Goal: Task Accomplishment & Management: Use online tool/utility

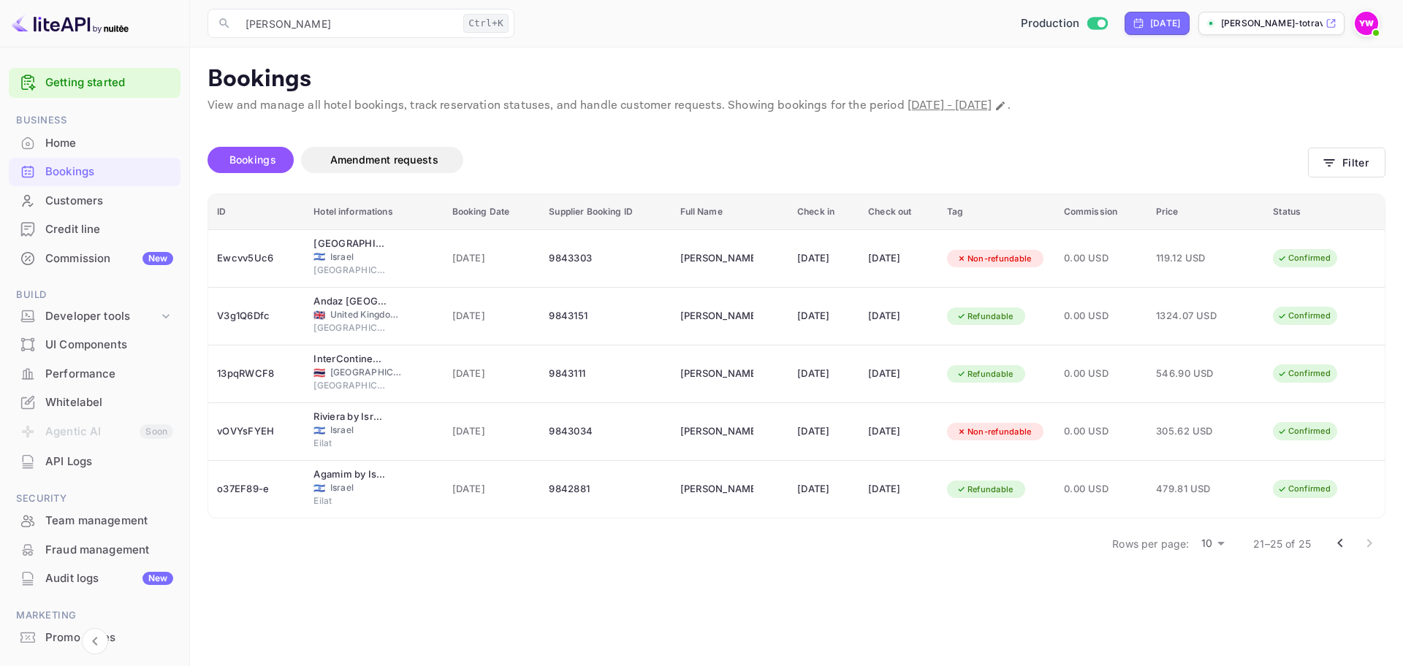
click at [61, 178] on div "Bookings" at bounding box center [109, 172] width 128 height 17
click at [1004, 106] on icon "Change date range" at bounding box center [1000, 106] width 9 height 9
select select "9"
select select "2025"
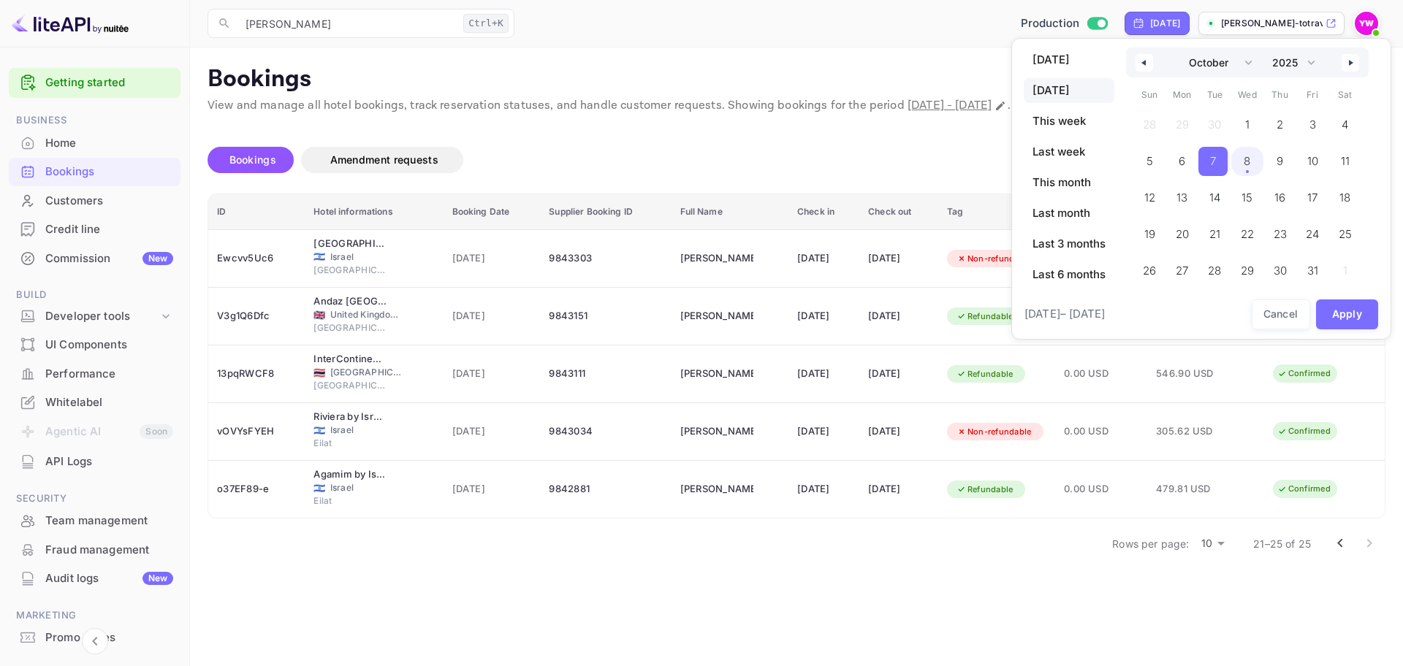
click at [1248, 159] on span "8" at bounding box center [1246, 161] width 7 height 26
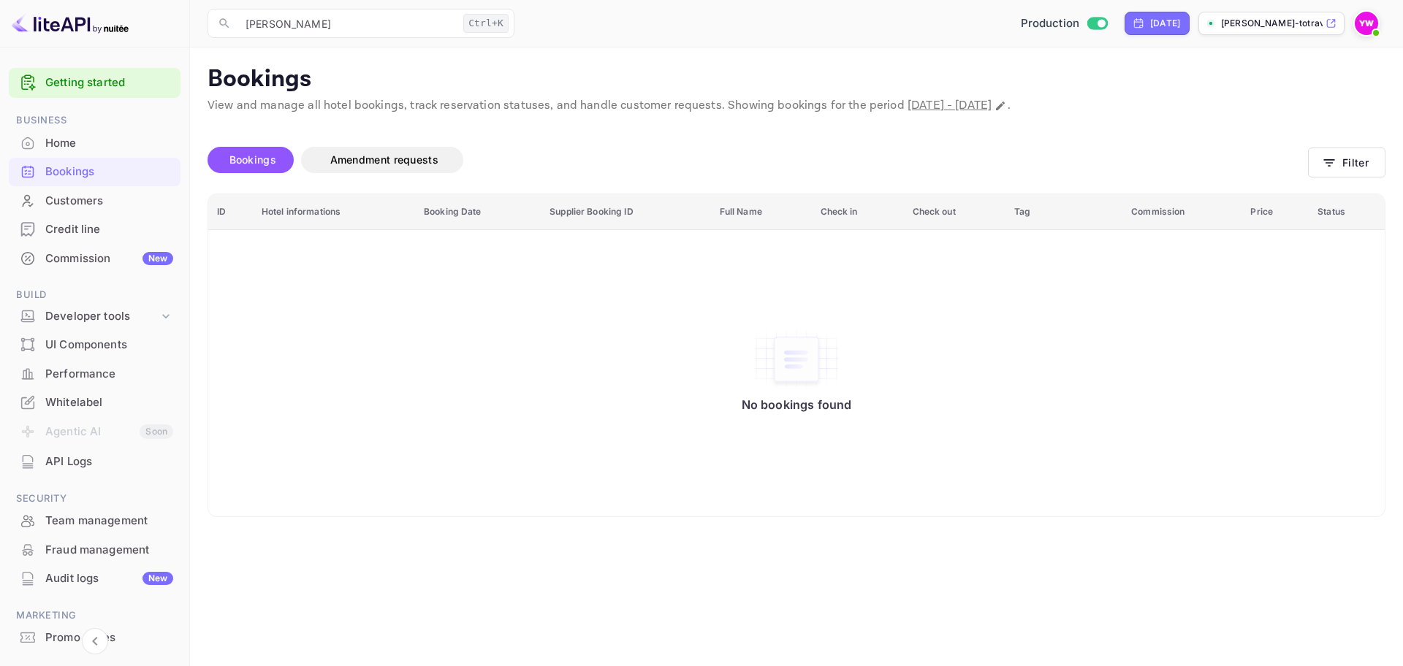
click at [68, 147] on div "Home" at bounding box center [109, 143] width 128 height 17
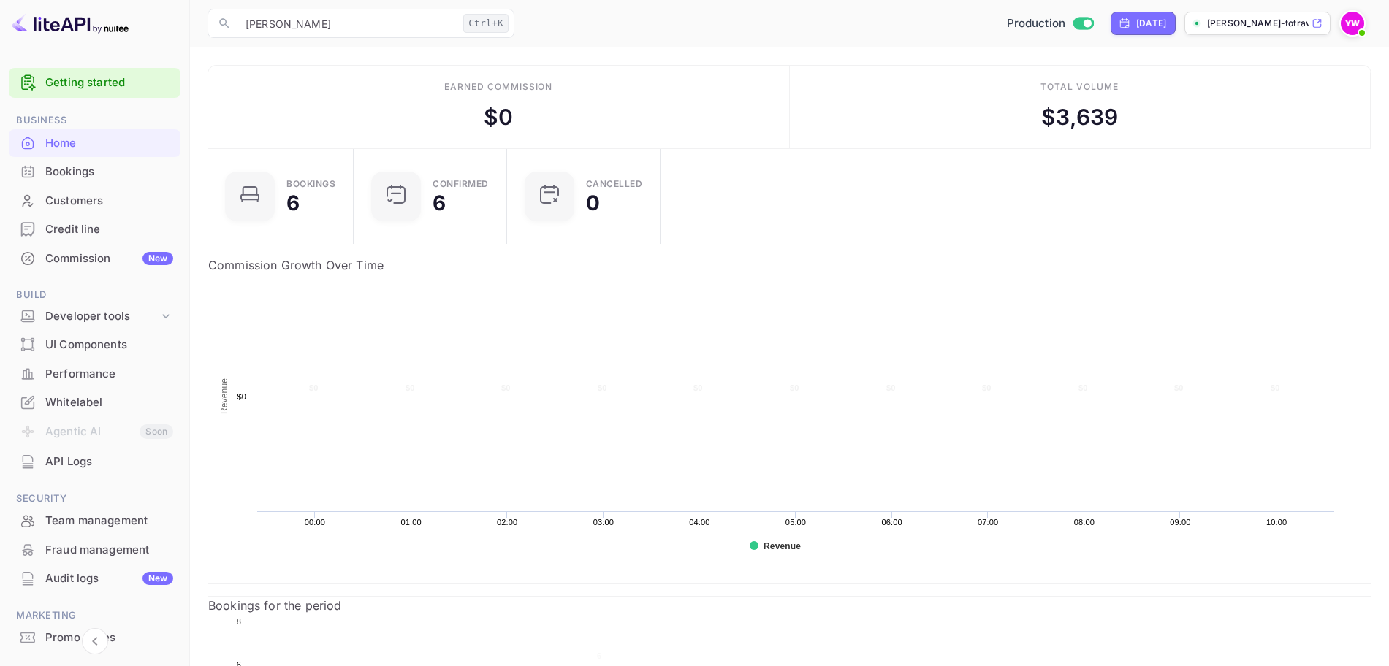
click at [53, 167] on div "Bookings" at bounding box center [109, 172] width 128 height 17
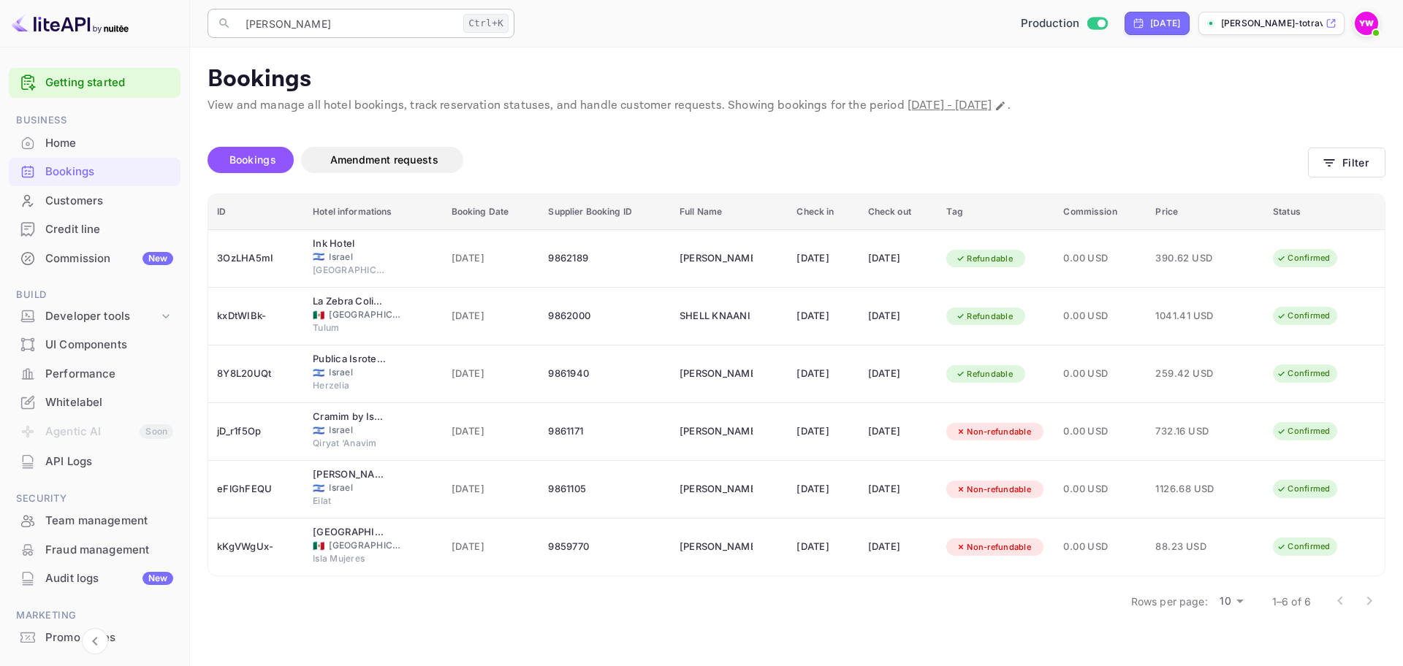
click at [362, 15] on input "[PERSON_NAME]" at bounding box center [347, 23] width 221 height 29
click at [178, 22] on div "Getting started Business Home Bookings Customers Credit line Commission New Bui…" at bounding box center [701, 333] width 1403 height 666
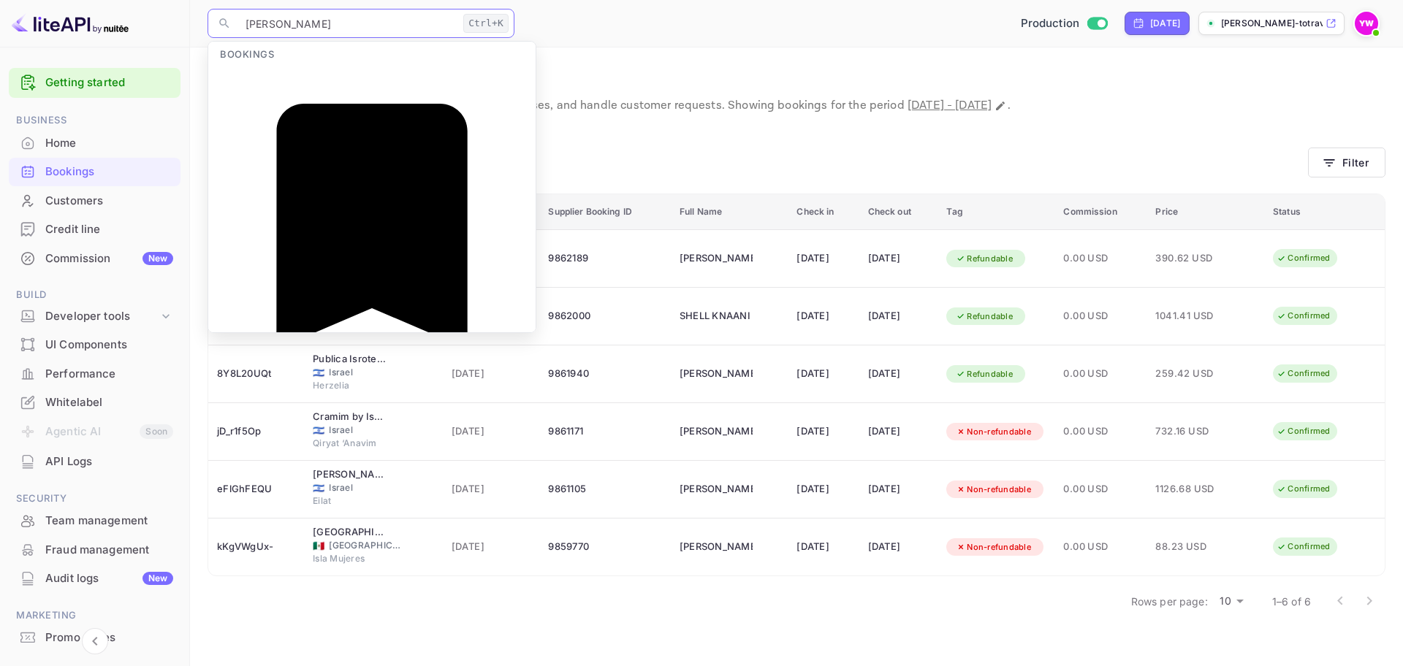
paste input "Banyan Tree Veya"
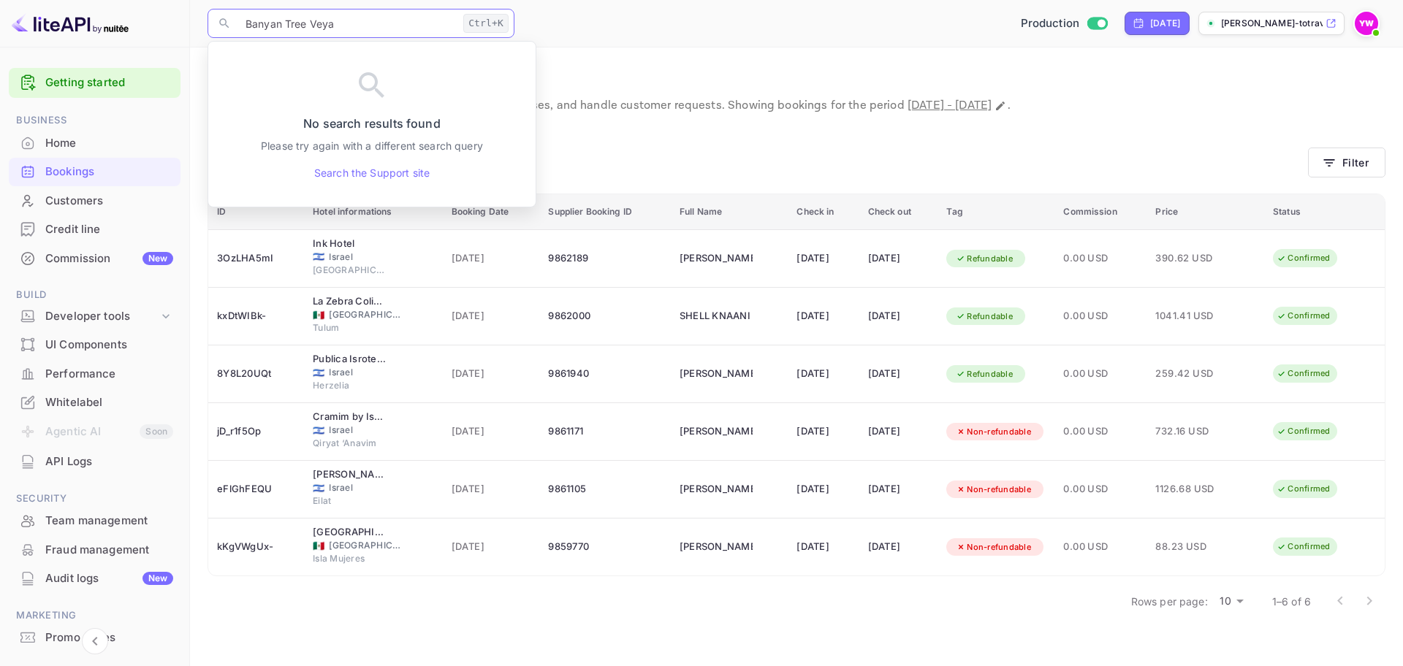
type input "Banyan Tree Veya"
click at [369, 30] on input "Banyan Tree Veya" at bounding box center [347, 23] width 221 height 29
click at [683, 156] on div "Bookings Amendment requests" at bounding box center [757, 160] width 1100 height 26
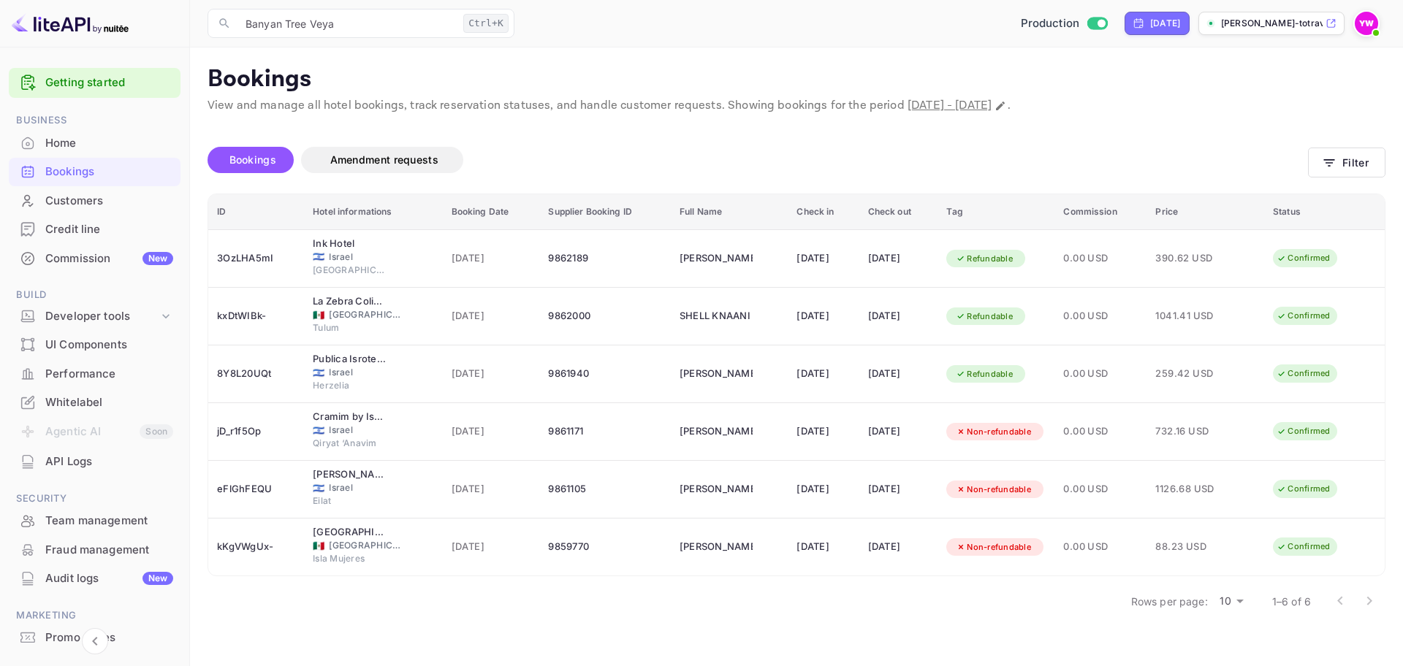
click at [1368, 599] on div at bounding box center [1354, 601] width 58 height 29
click at [1232, 603] on body "Getting started Business Home Bookings Customers Credit line Commission New Bui…" at bounding box center [701, 359] width 1403 height 719
click at [1348, 152] on button "Filter" at bounding box center [1346, 163] width 77 height 30
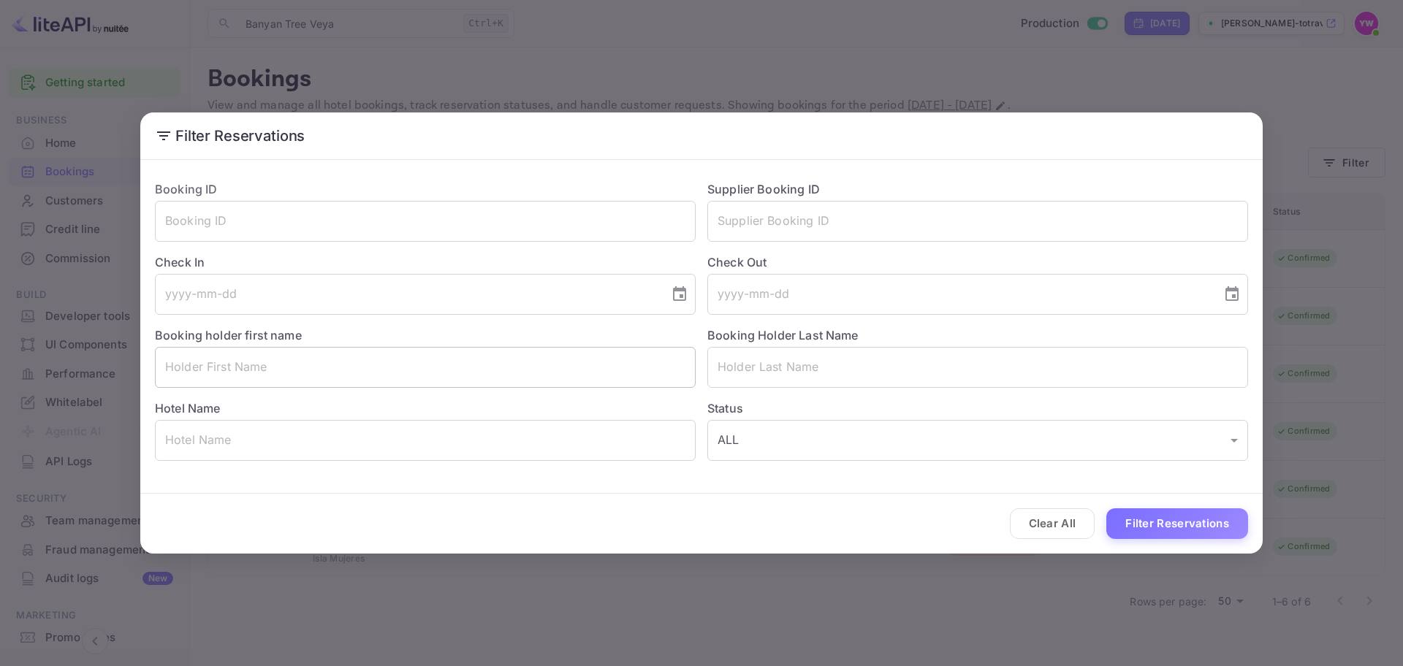
click at [472, 378] on input "text" at bounding box center [425, 367] width 541 height 41
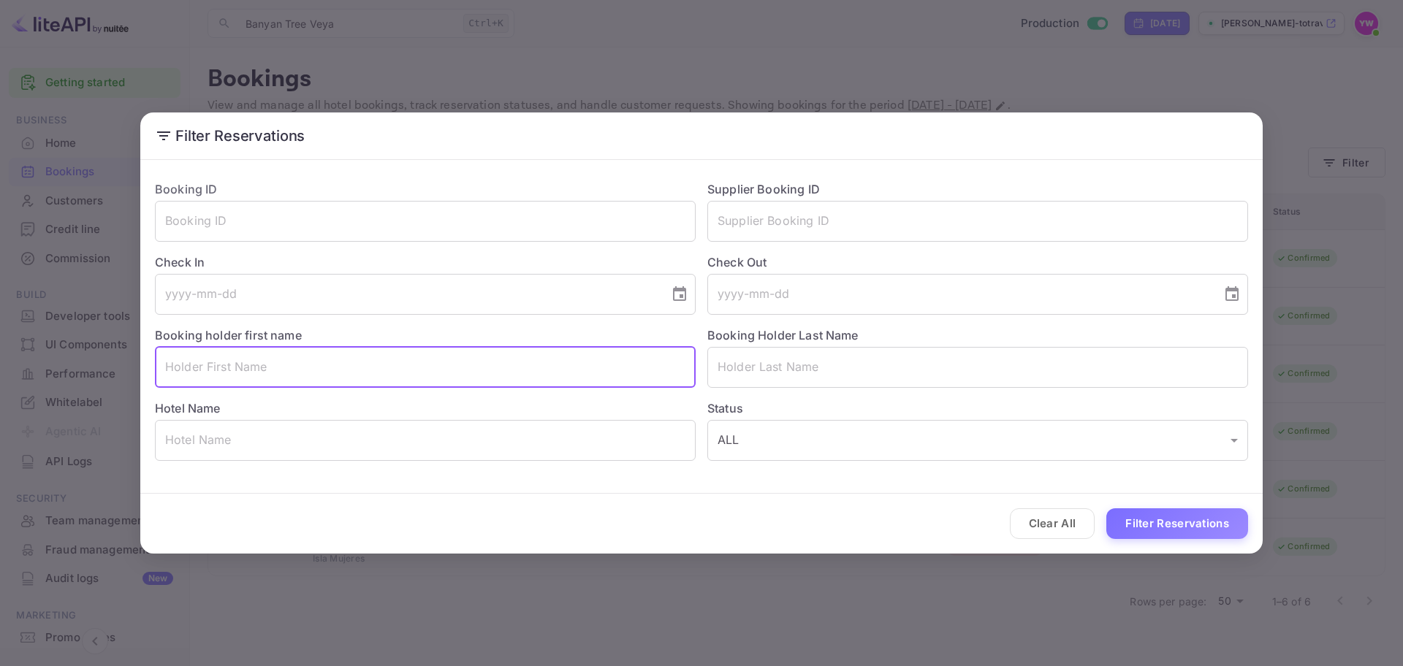
paste input "[PERSON_NAME]"
click at [227, 365] on input "[PERSON_NAME]" at bounding box center [425, 367] width 541 height 41
type input "LITAL"
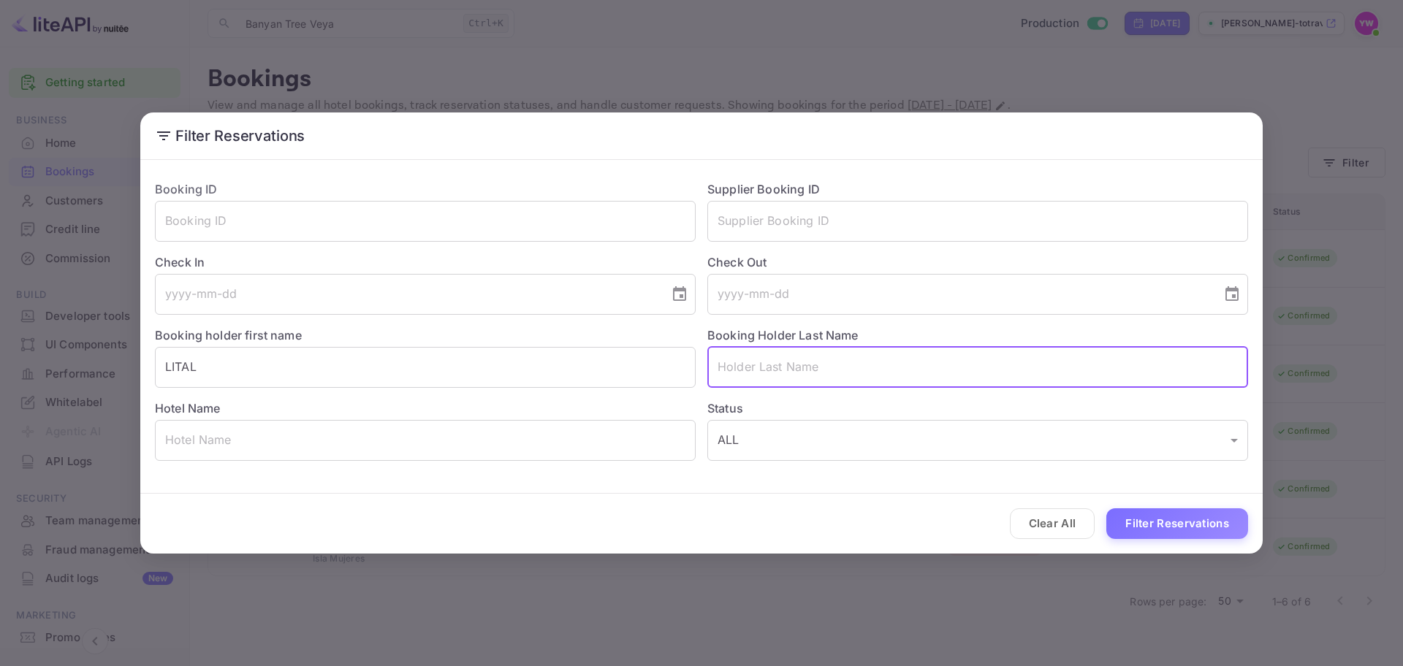
click at [817, 351] on input "text" at bounding box center [977, 367] width 541 height 41
paste input "[PERSON_NAME]"
drag, startPoint x: 752, startPoint y: 367, endPoint x: 519, endPoint y: 367, distance: 233.0
click at [519, 367] on div "Booking ID ​ Supplier Booking ID ​ Check In ​ Check Out ​ Booking holder first …" at bounding box center [695, 315] width 1105 height 292
type input "RABINER"
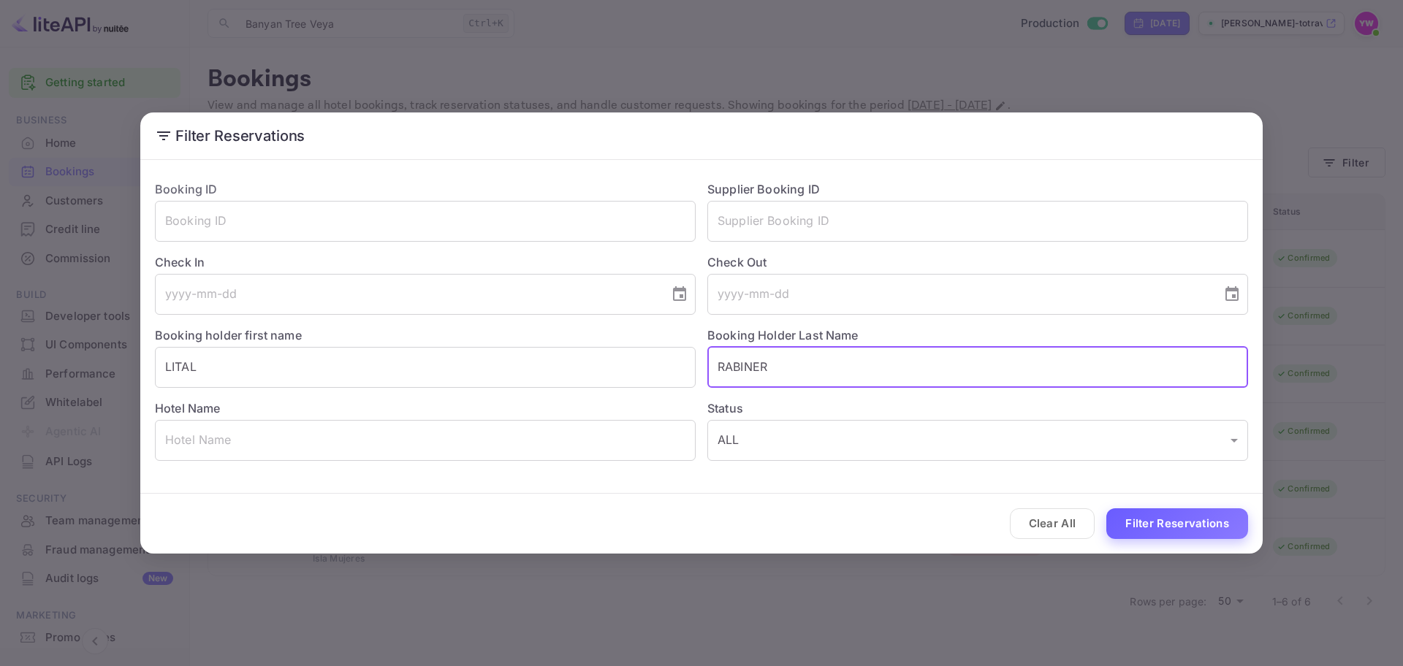
click at [1150, 519] on button "Filter Reservations" at bounding box center [1177, 523] width 142 height 31
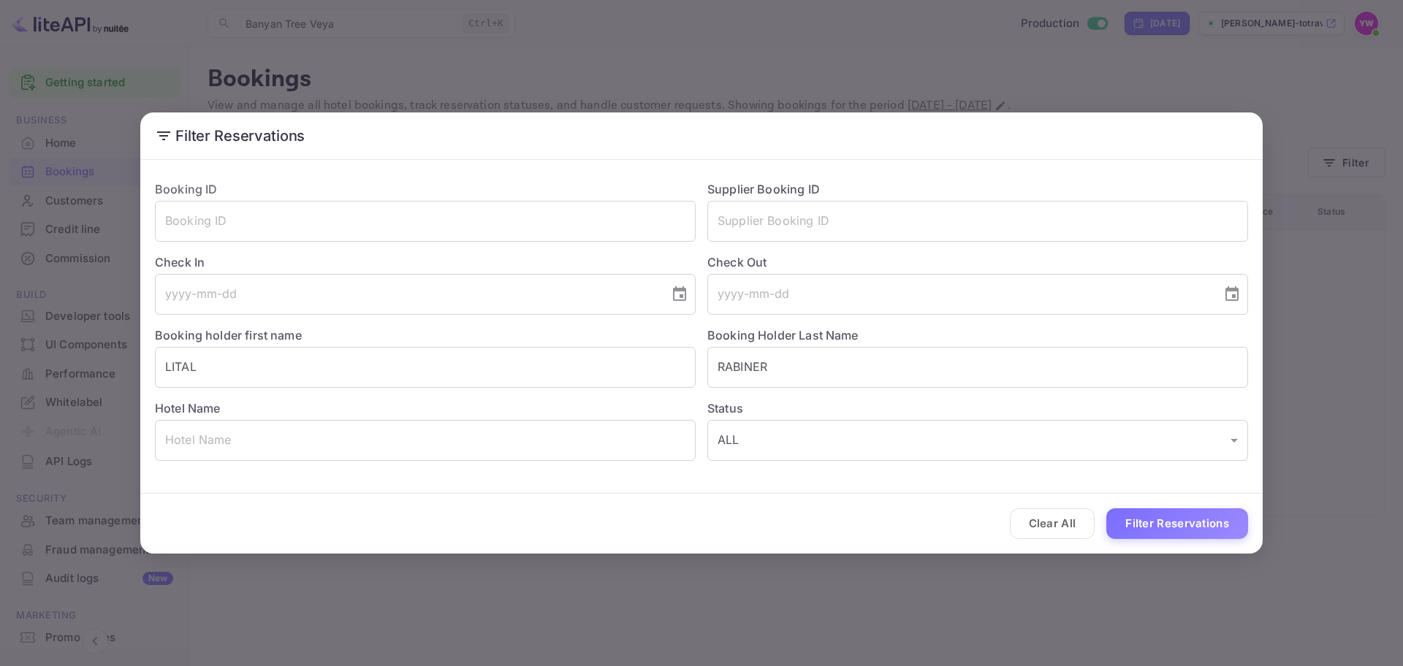
click at [1021, 66] on div "Filter Reservations Booking ID ​ Supplier Booking ID ​ Check In ​ Check Out ​ B…" at bounding box center [701, 333] width 1403 height 666
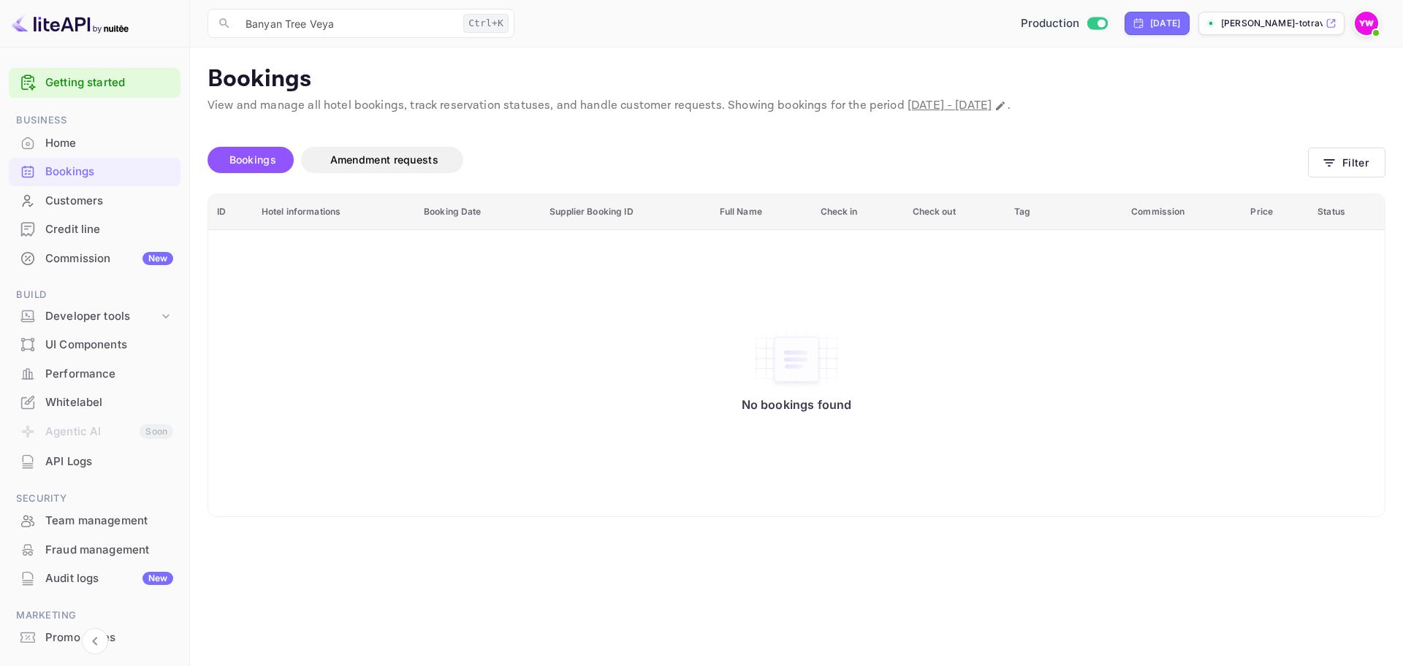
click at [64, 148] on div "Home" at bounding box center [109, 143] width 128 height 17
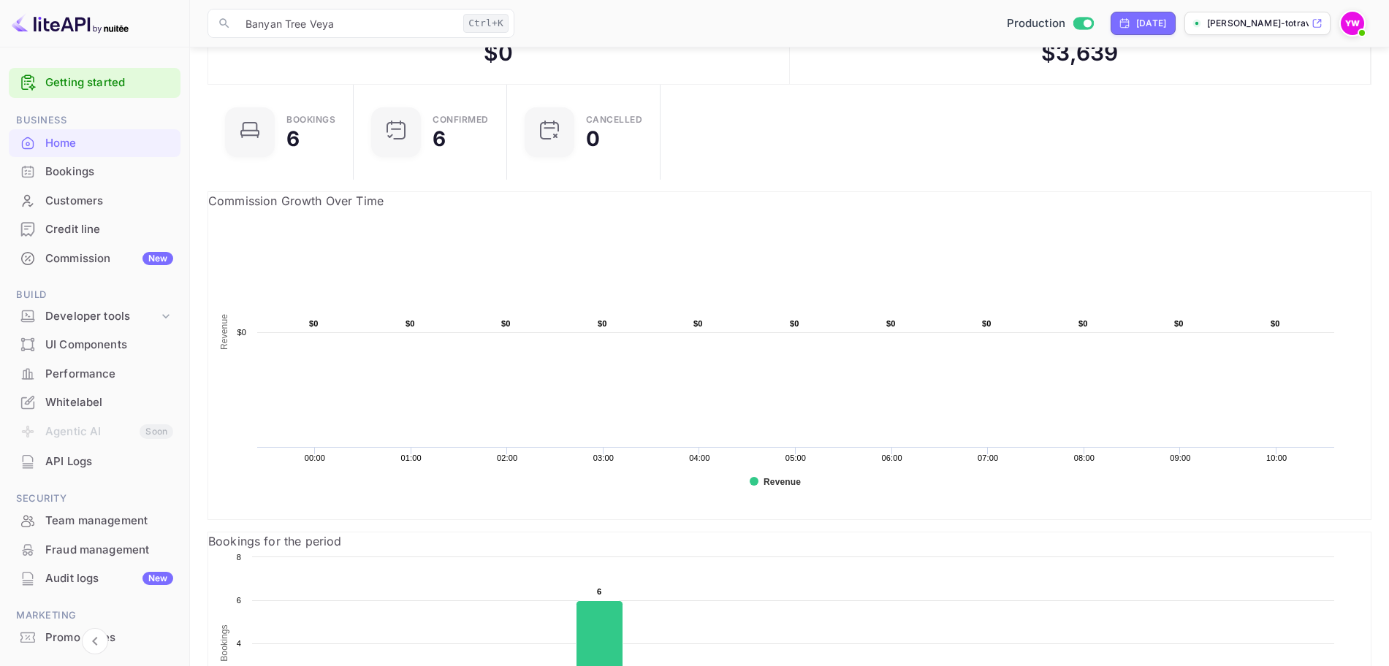
scroll to position [91, 0]
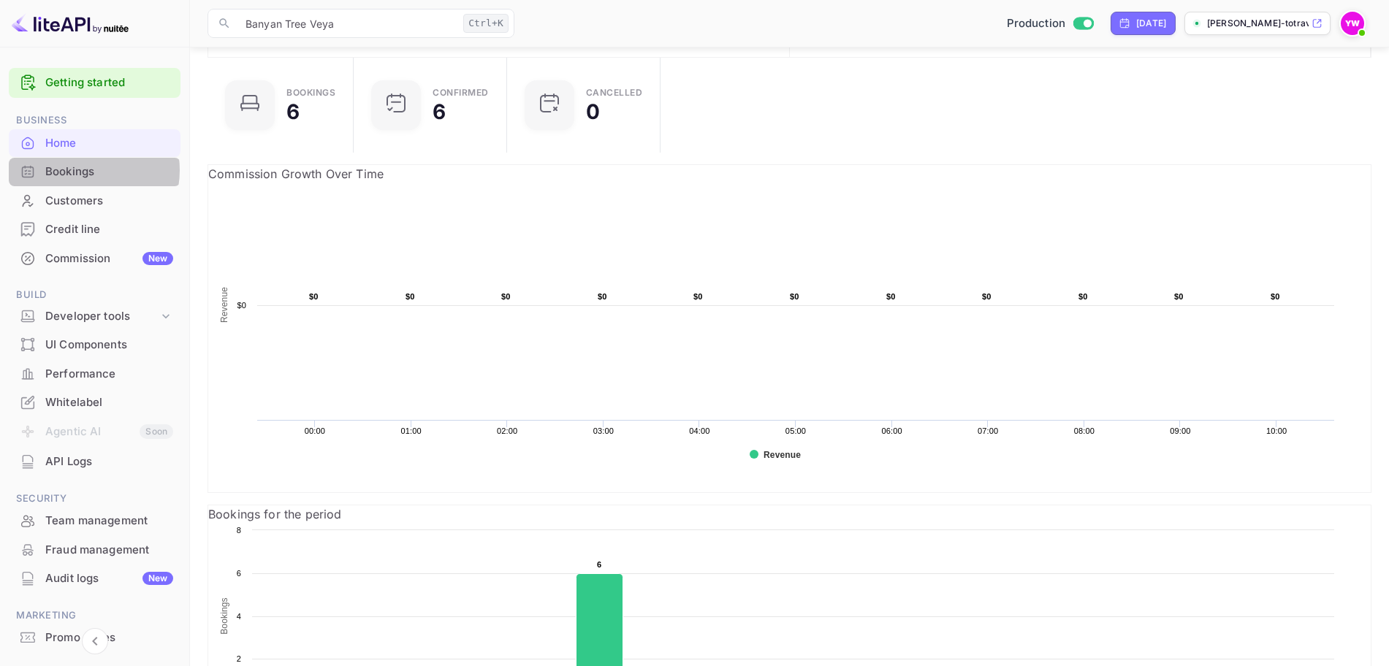
click at [83, 170] on div "Bookings" at bounding box center [109, 172] width 128 height 17
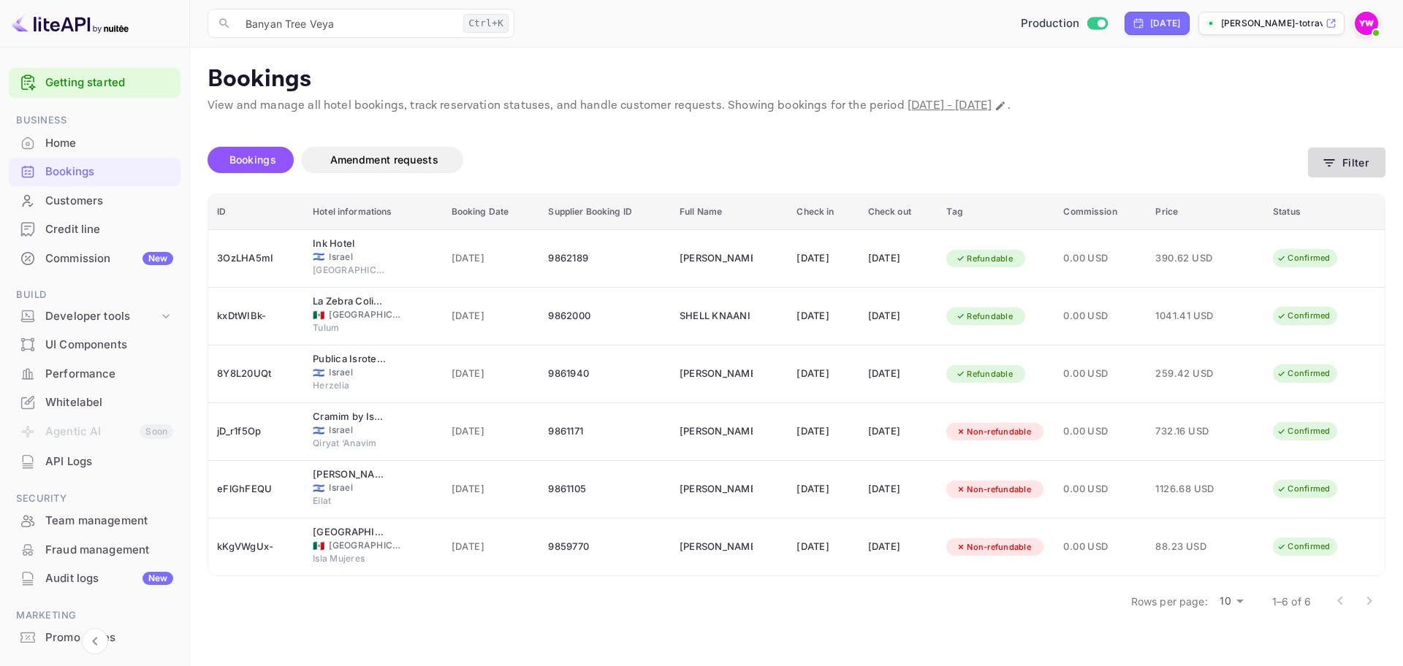
click at [1328, 162] on icon "button" at bounding box center [1329, 162] width 11 height 7
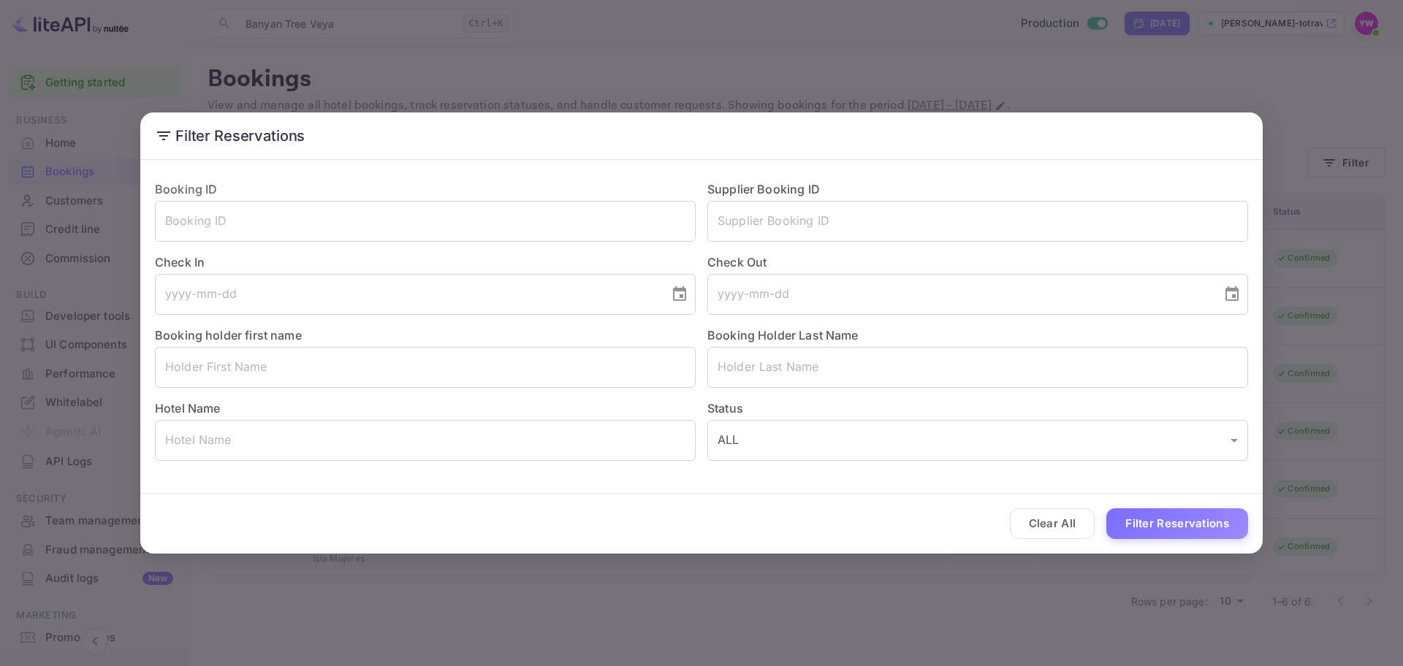
click at [1239, 82] on div "Filter Reservations Booking ID ​ Supplier Booking ID ​ Check In ​ Check Out ​ B…" at bounding box center [701, 333] width 1403 height 666
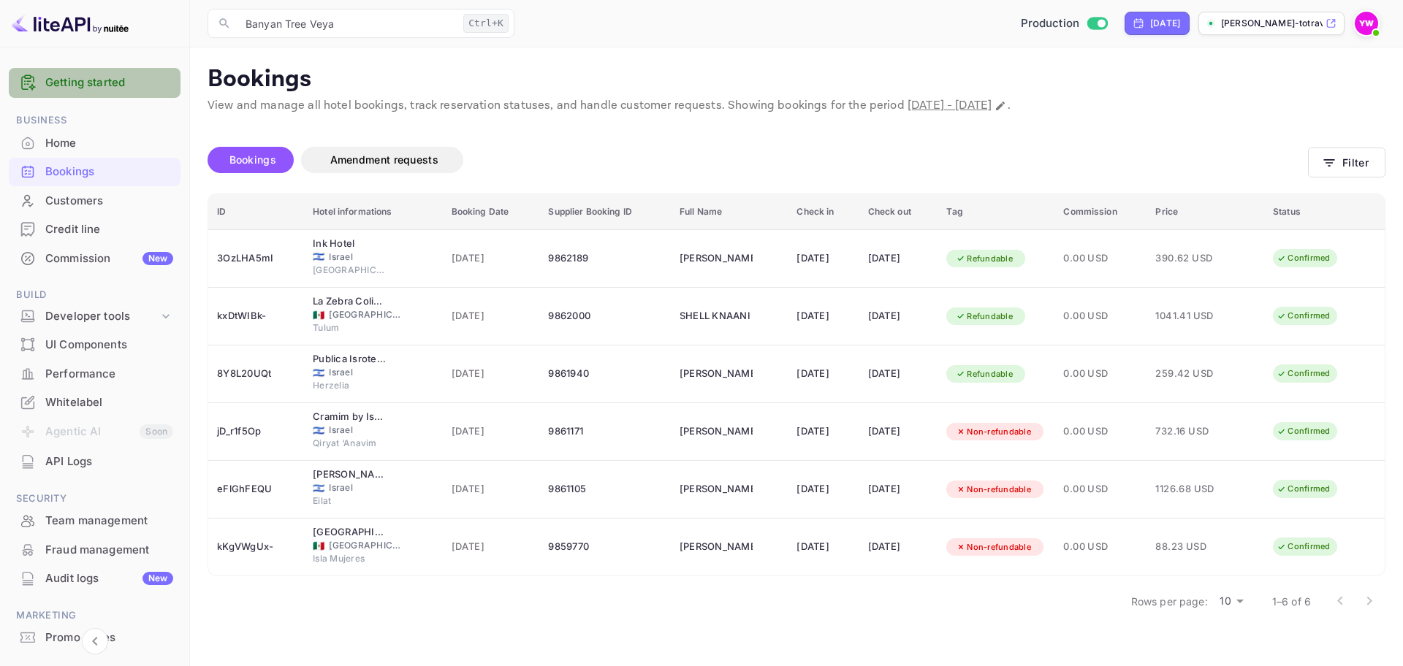
click at [94, 80] on link "Getting started" at bounding box center [109, 83] width 128 height 17
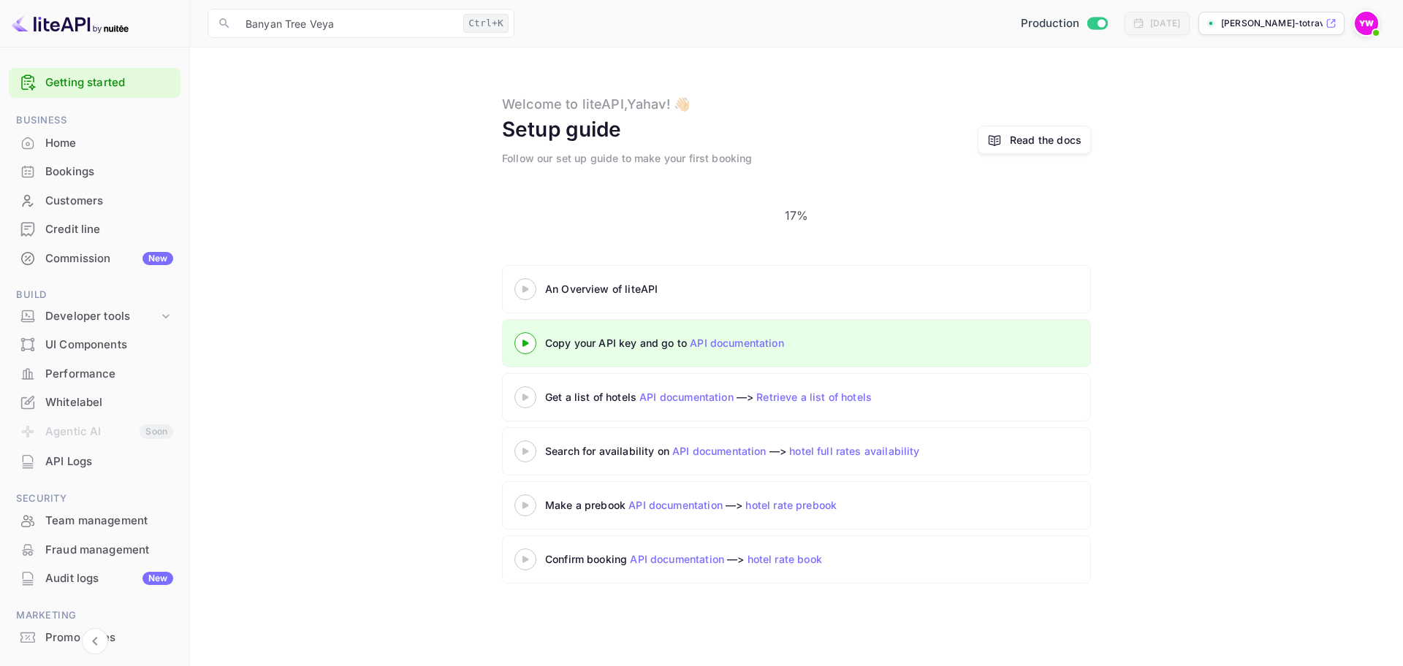
click at [83, 198] on div "Customers" at bounding box center [109, 201] width 128 height 17
